Goal: Navigation & Orientation: Understand site structure

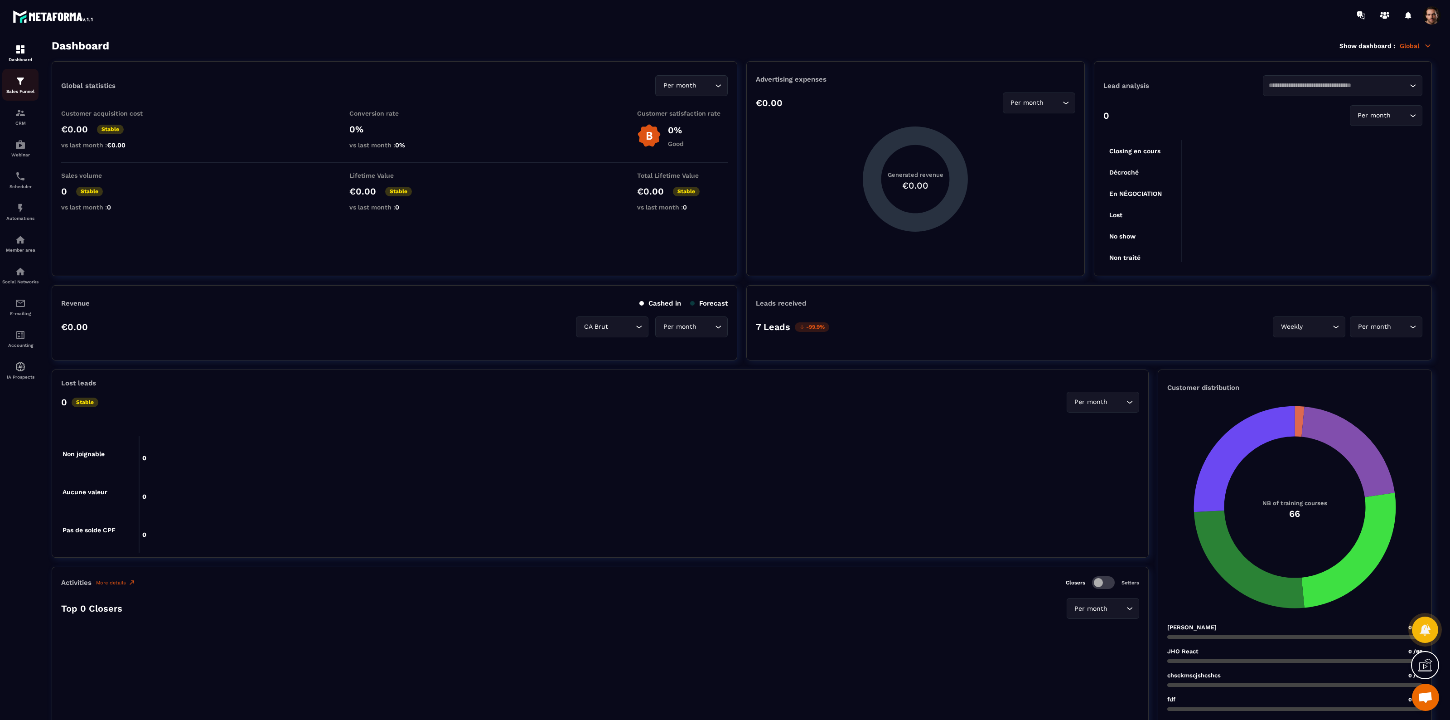
click at [15, 79] on img at bounding box center [20, 81] width 11 height 11
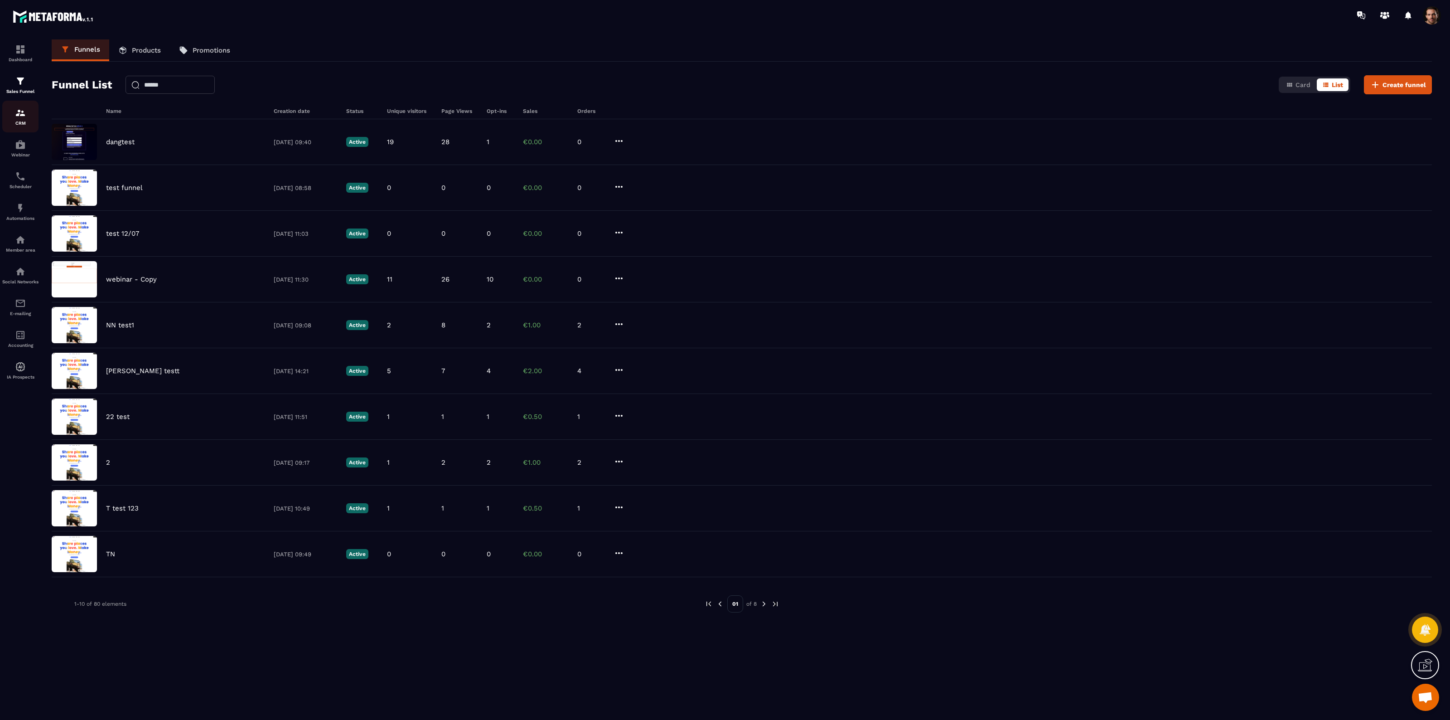
click at [15, 119] on div "CRM" at bounding box center [20, 116] width 36 height 18
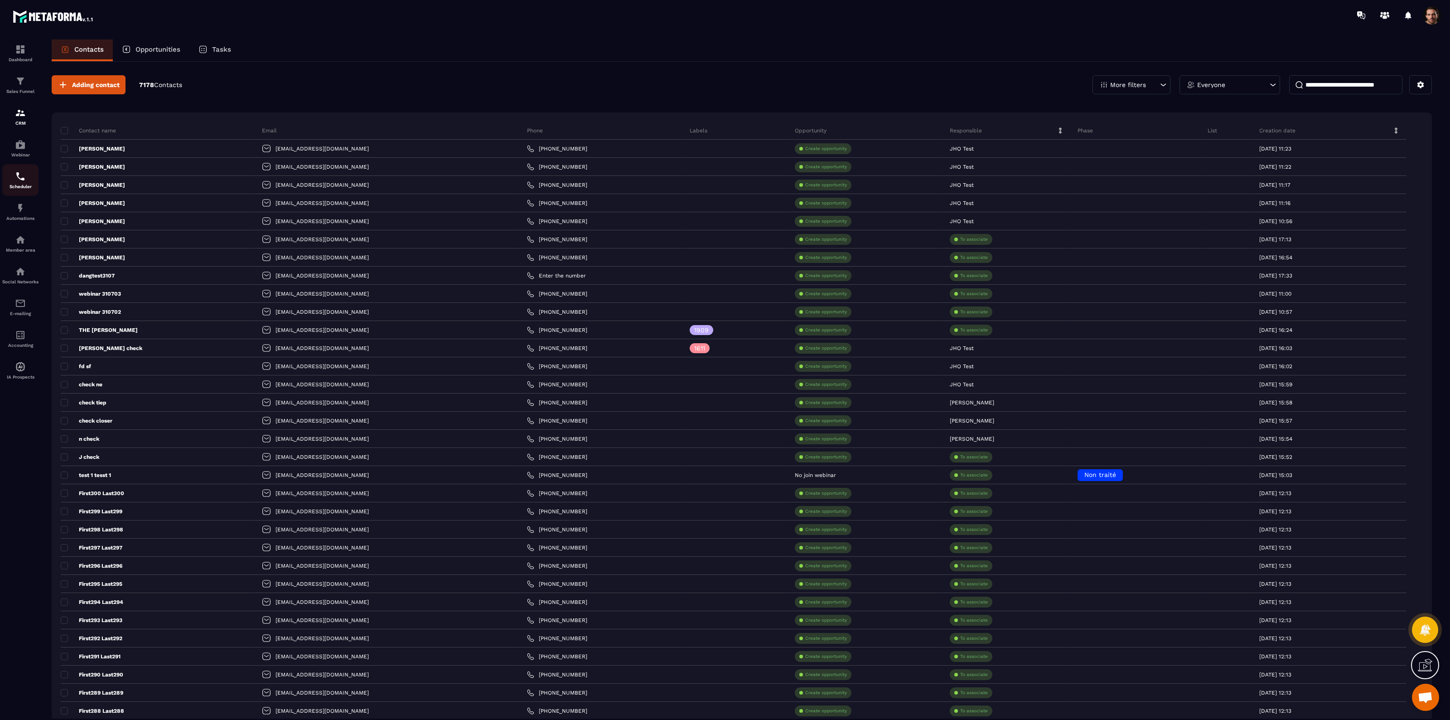
click at [15, 178] on img at bounding box center [20, 176] width 11 height 11
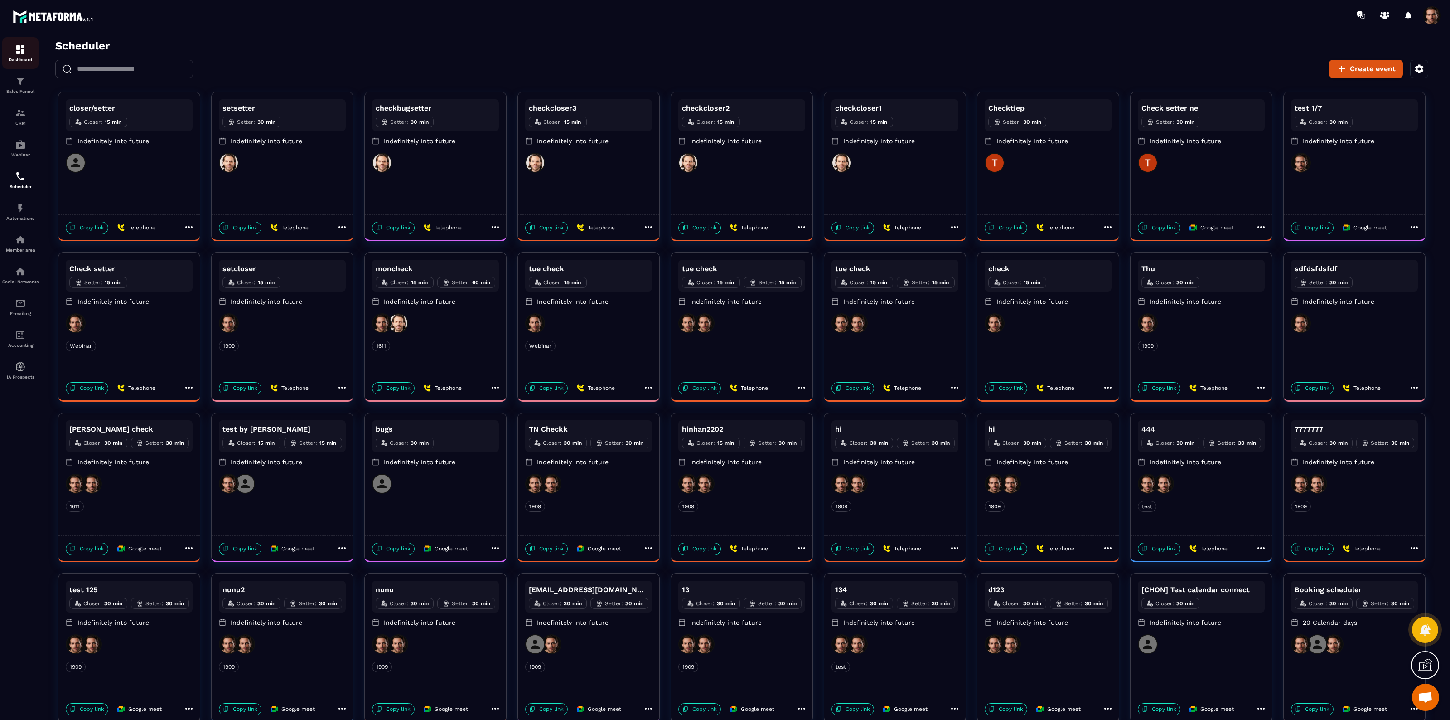
click at [17, 55] on div "Dashboard" at bounding box center [20, 53] width 36 height 18
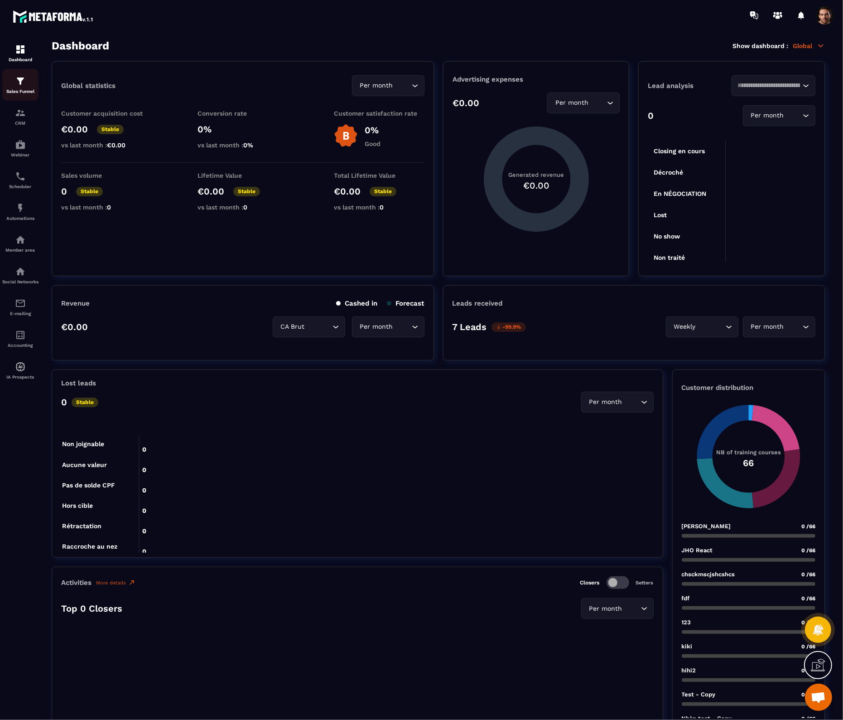
click at [21, 87] on div "Sales Funnel" at bounding box center [20, 85] width 36 height 18
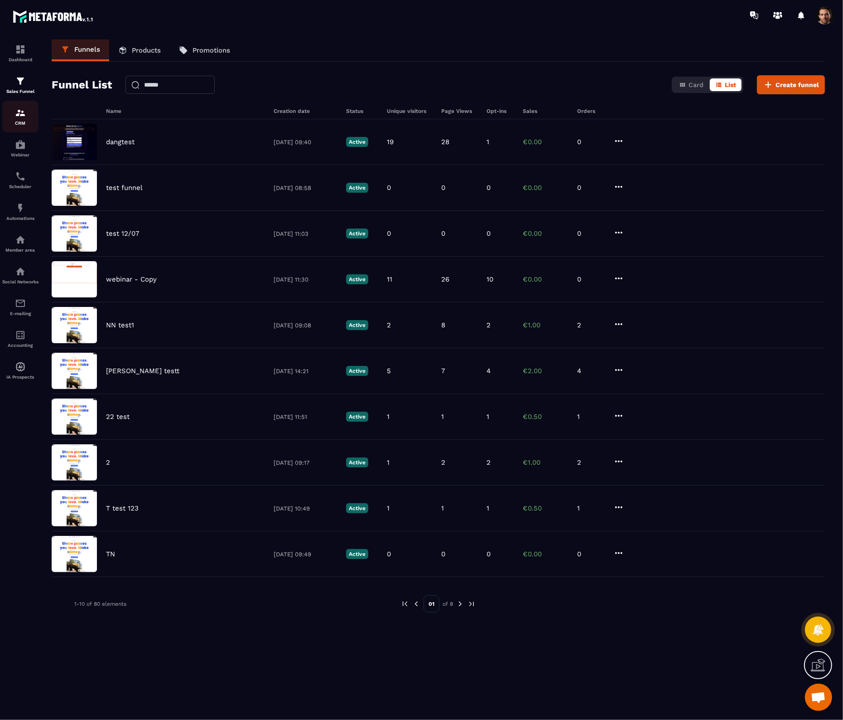
click at [14, 118] on div "CRM" at bounding box center [20, 116] width 36 height 18
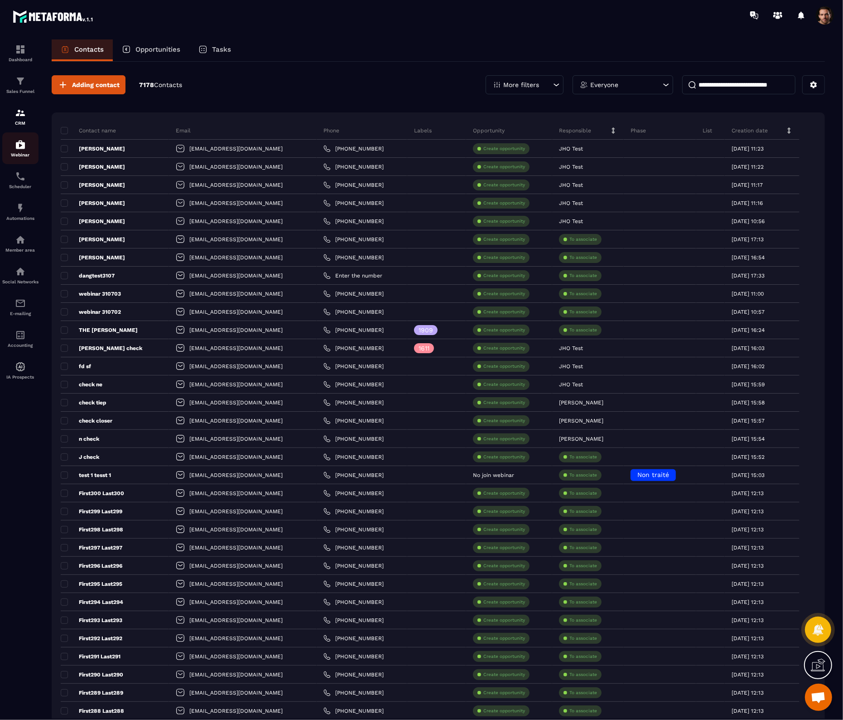
click at [19, 149] on img at bounding box center [20, 144] width 11 height 11
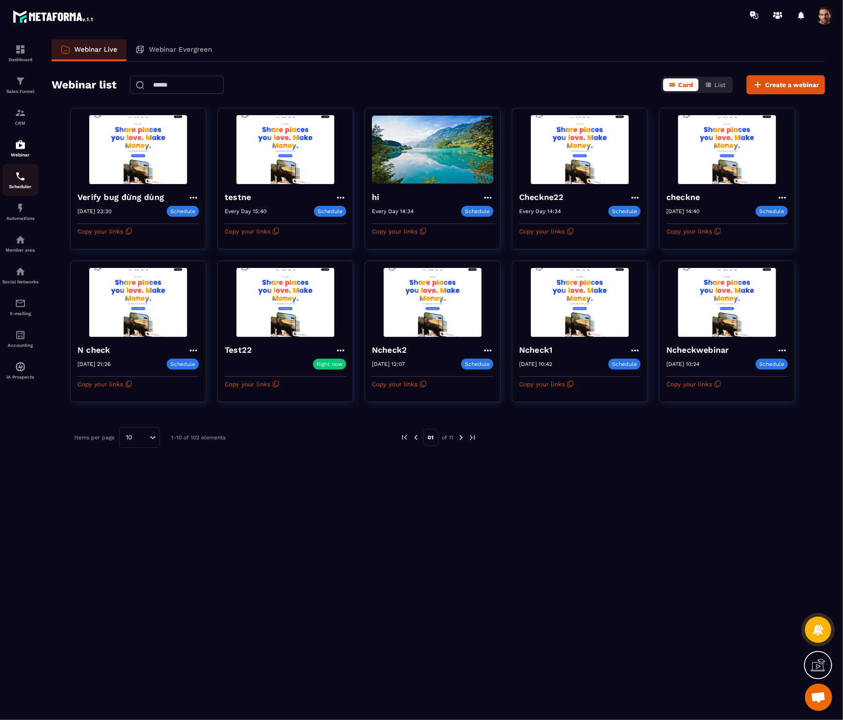
click at [15, 179] on img at bounding box center [20, 176] width 11 height 11
